Goal: Information Seeking & Learning: Learn about a topic

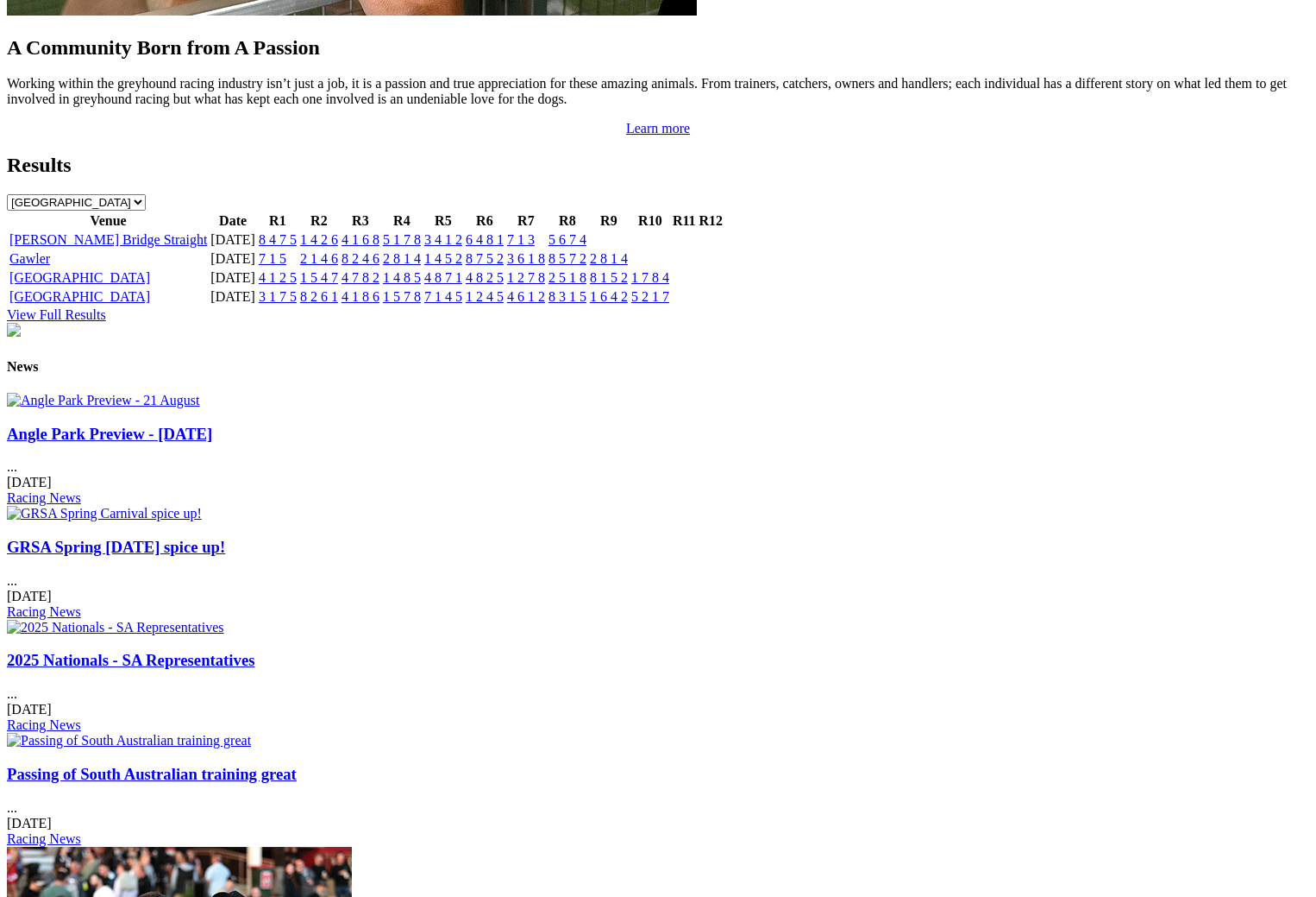
scroll to position [1812, 0]
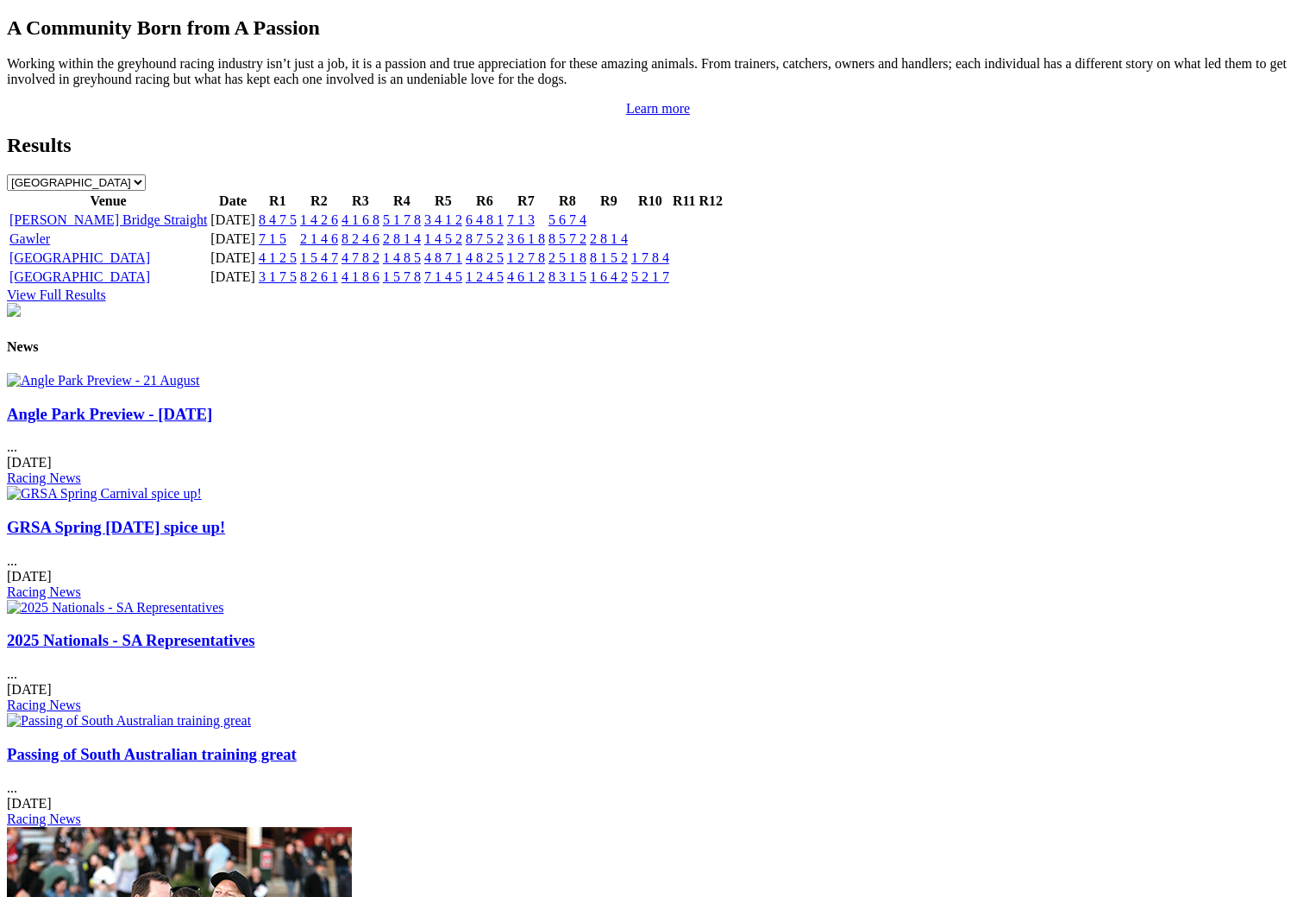
click at [188, 373] on img at bounding box center [103, 381] width 193 height 16
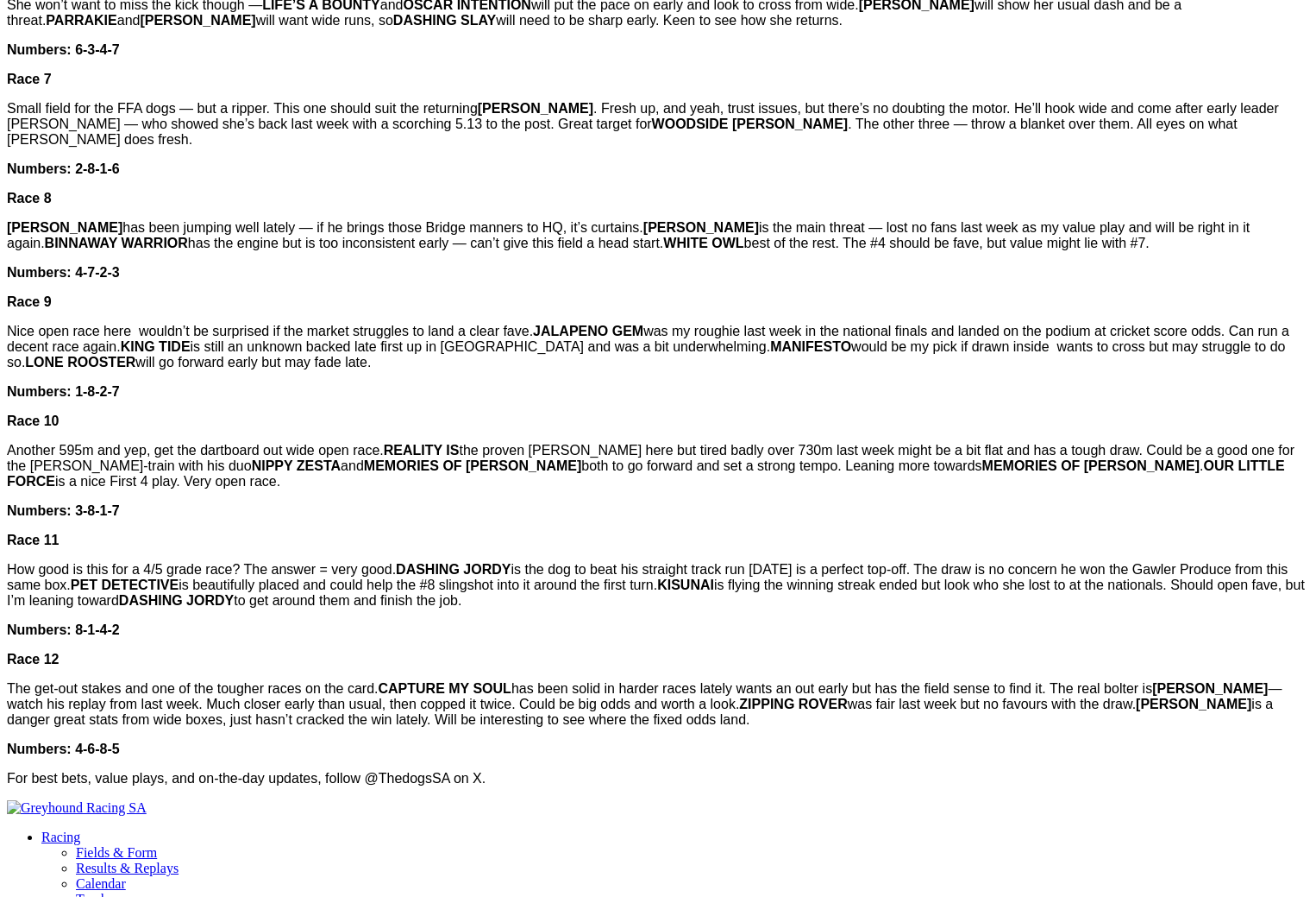
scroll to position [1898, 0]
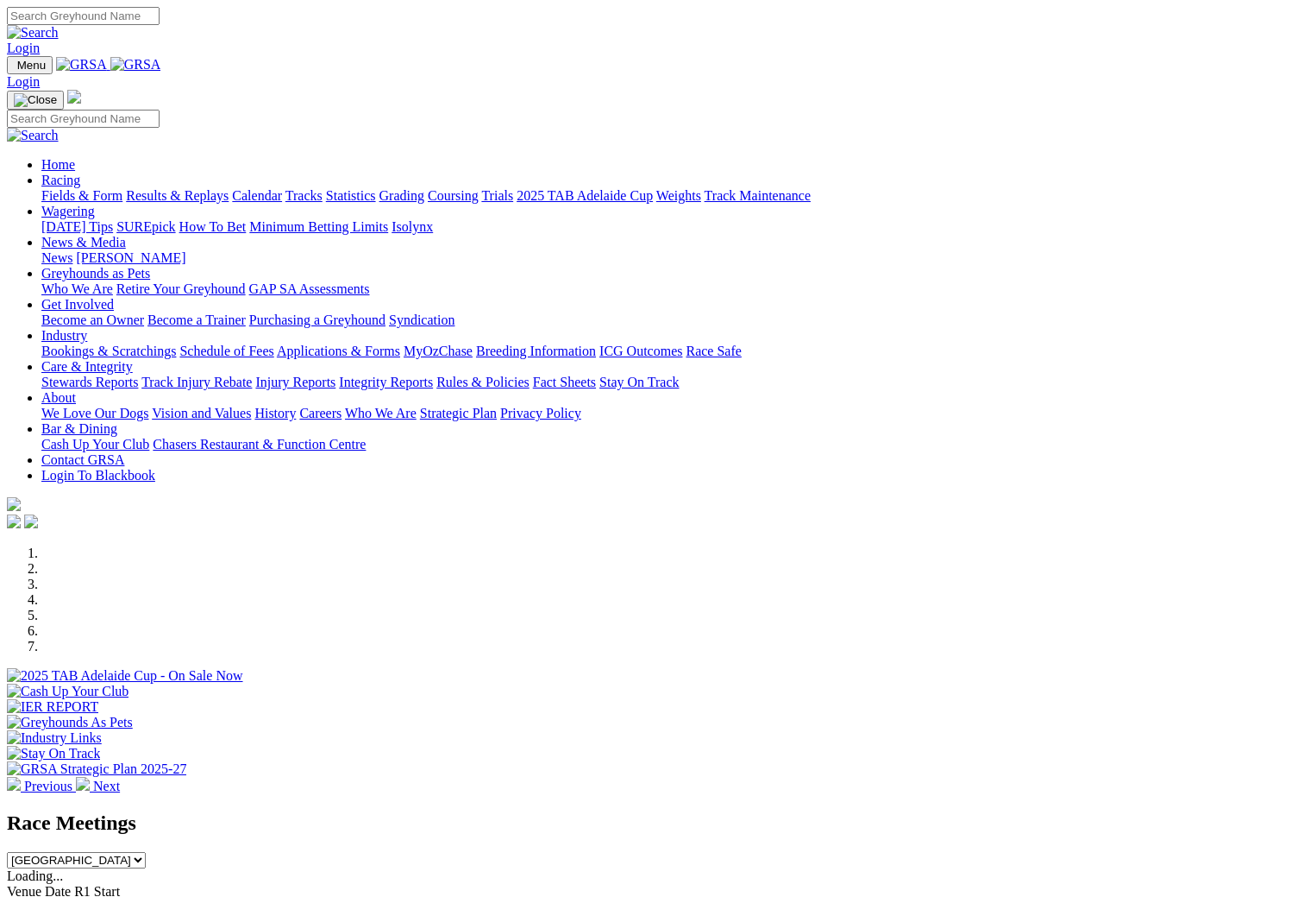
click at [80, 173] on link "Racing" at bounding box center [60, 180] width 39 height 15
click at [126, 234] on link "News & Media" at bounding box center [83, 241] width 85 height 15
click at [90, 777] on img at bounding box center [83, 784] width 14 height 14
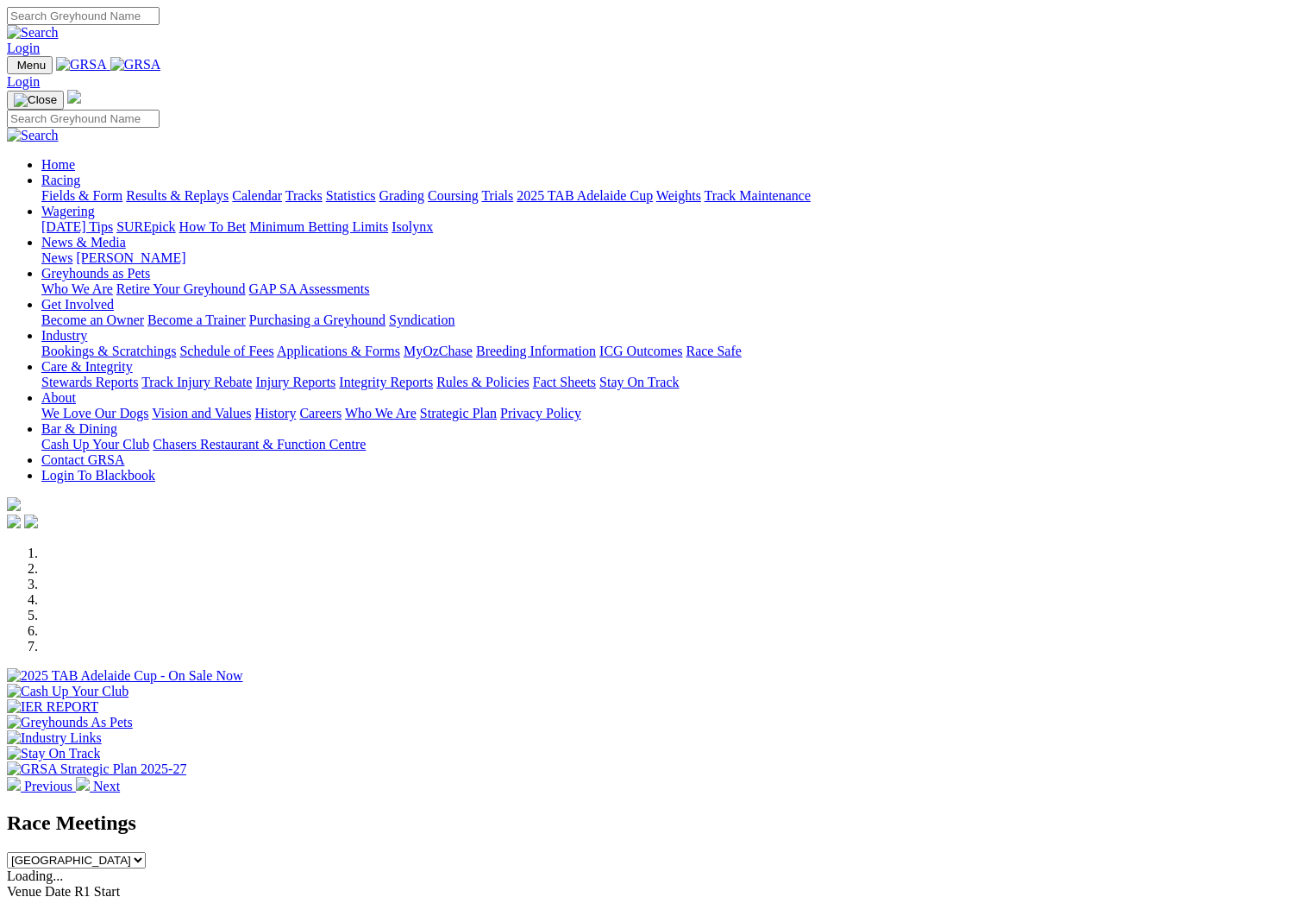
click at [90, 777] on img at bounding box center [83, 784] width 14 height 14
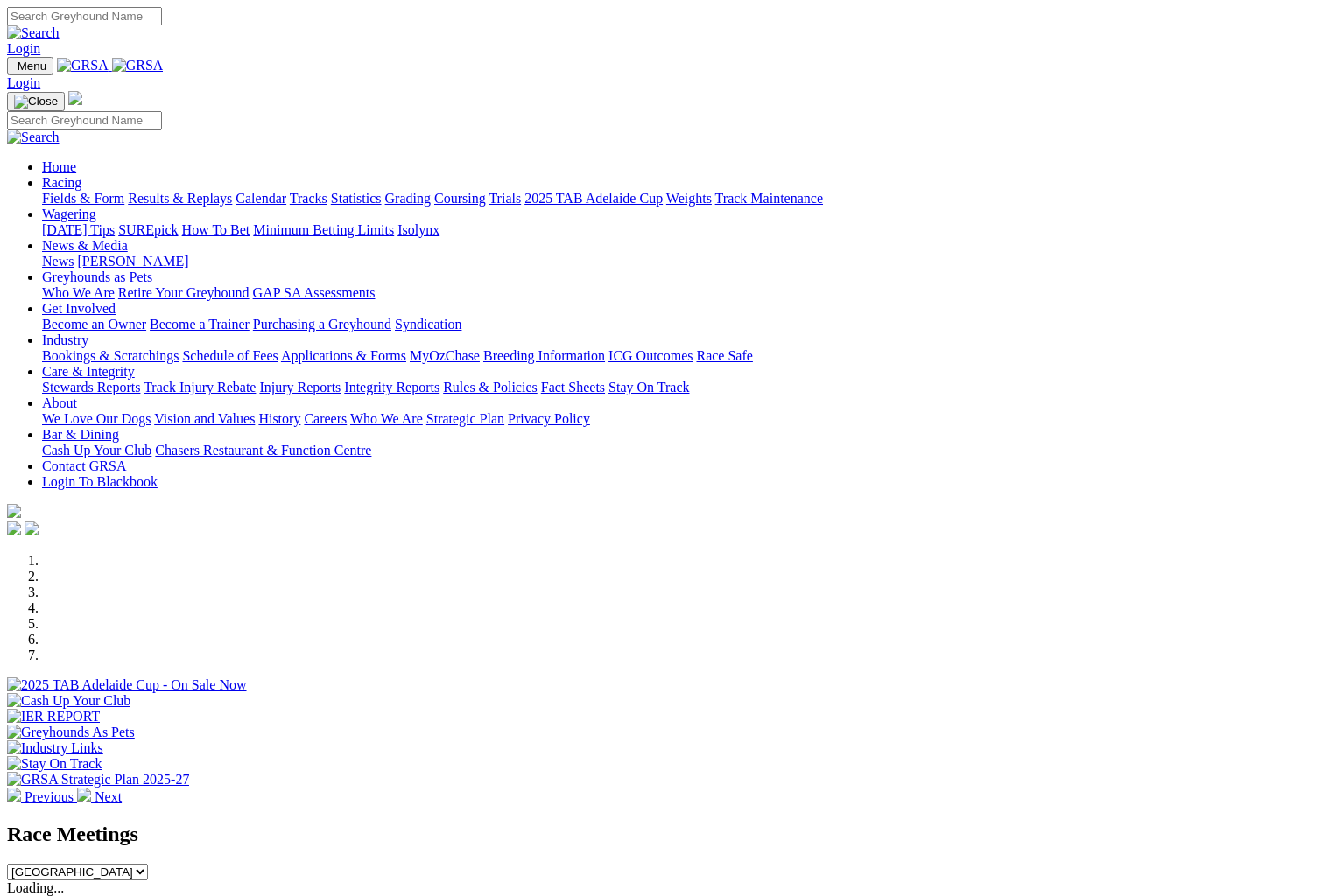
click at [208, 191] on link "Results & Replays" at bounding box center [179, 198] width 104 height 15
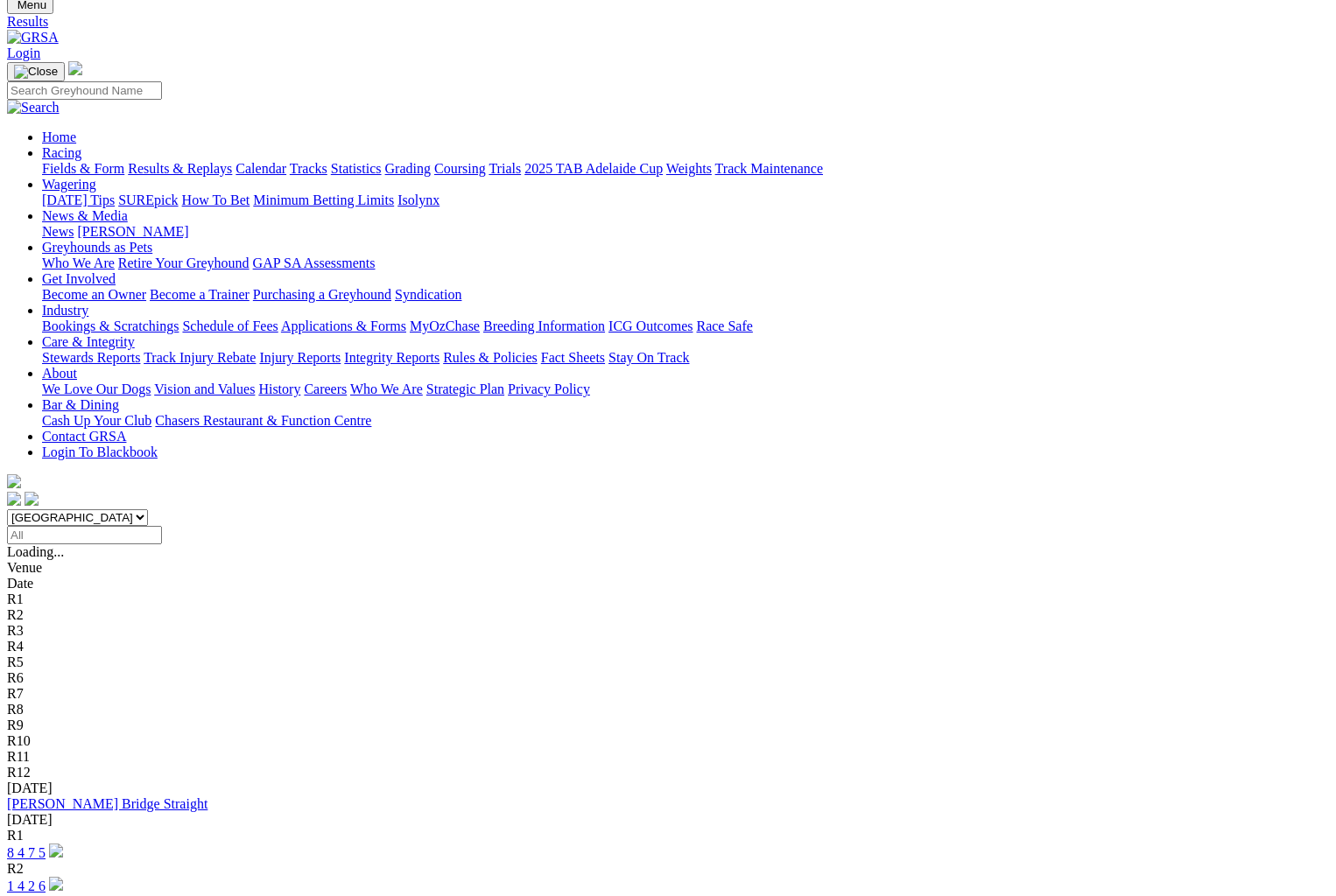
scroll to position [87, 0]
